Goal: Information Seeking & Learning: Learn about a topic

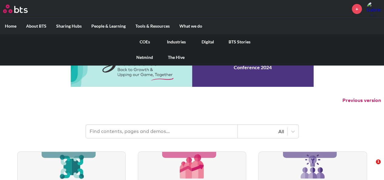
click at [205, 42] on link "Digital" at bounding box center [208, 42] width 32 height 16
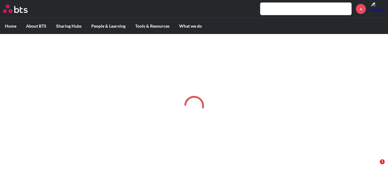
click at [313, 9] on input "text" at bounding box center [306, 9] width 91 height 12
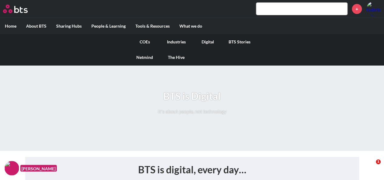
click at [150, 42] on link "COEs" at bounding box center [145, 42] width 32 height 16
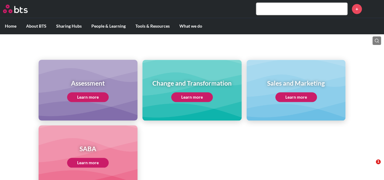
scroll to position [303, 0]
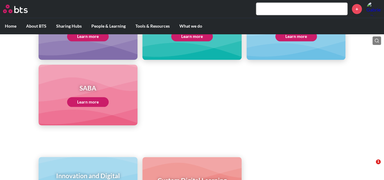
click at [104, 104] on link "Learn more" at bounding box center [88, 102] width 42 height 10
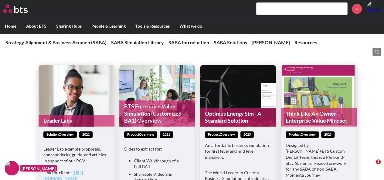
scroll to position [819, 0]
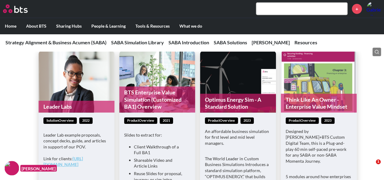
click at [372, 67] on div "Leader Labs solutionOverview 2022 Leader Lab example proposals, concept decks, …" at bounding box center [192, 156] width 384 height 255
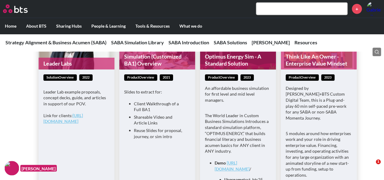
scroll to position [868, 0]
